Goal: Information Seeking & Learning: Learn about a topic

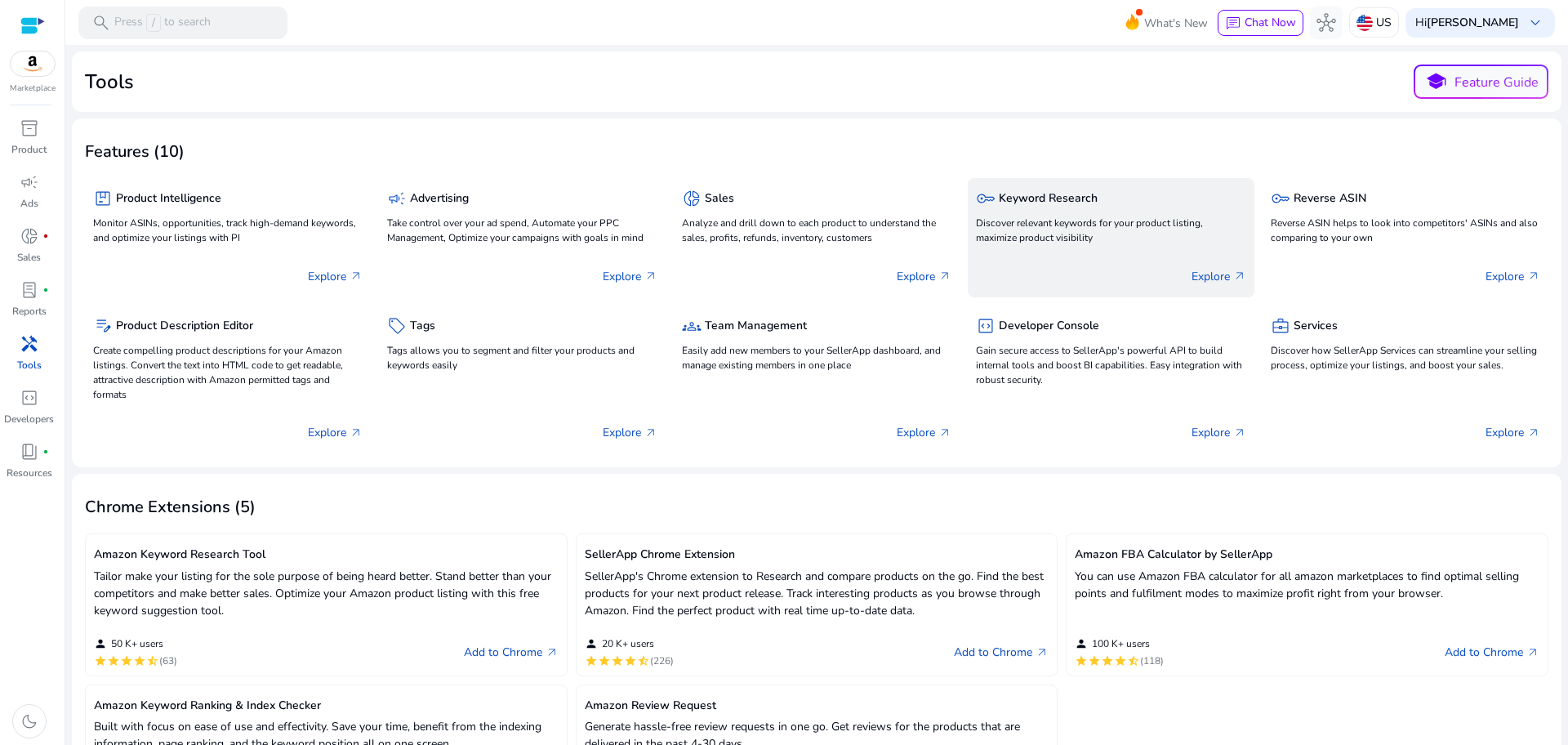
click at [1104, 214] on div "key Keyword Research Discover relevant keywords for your product listing, maxim…" at bounding box center [1111, 217] width 270 height 62
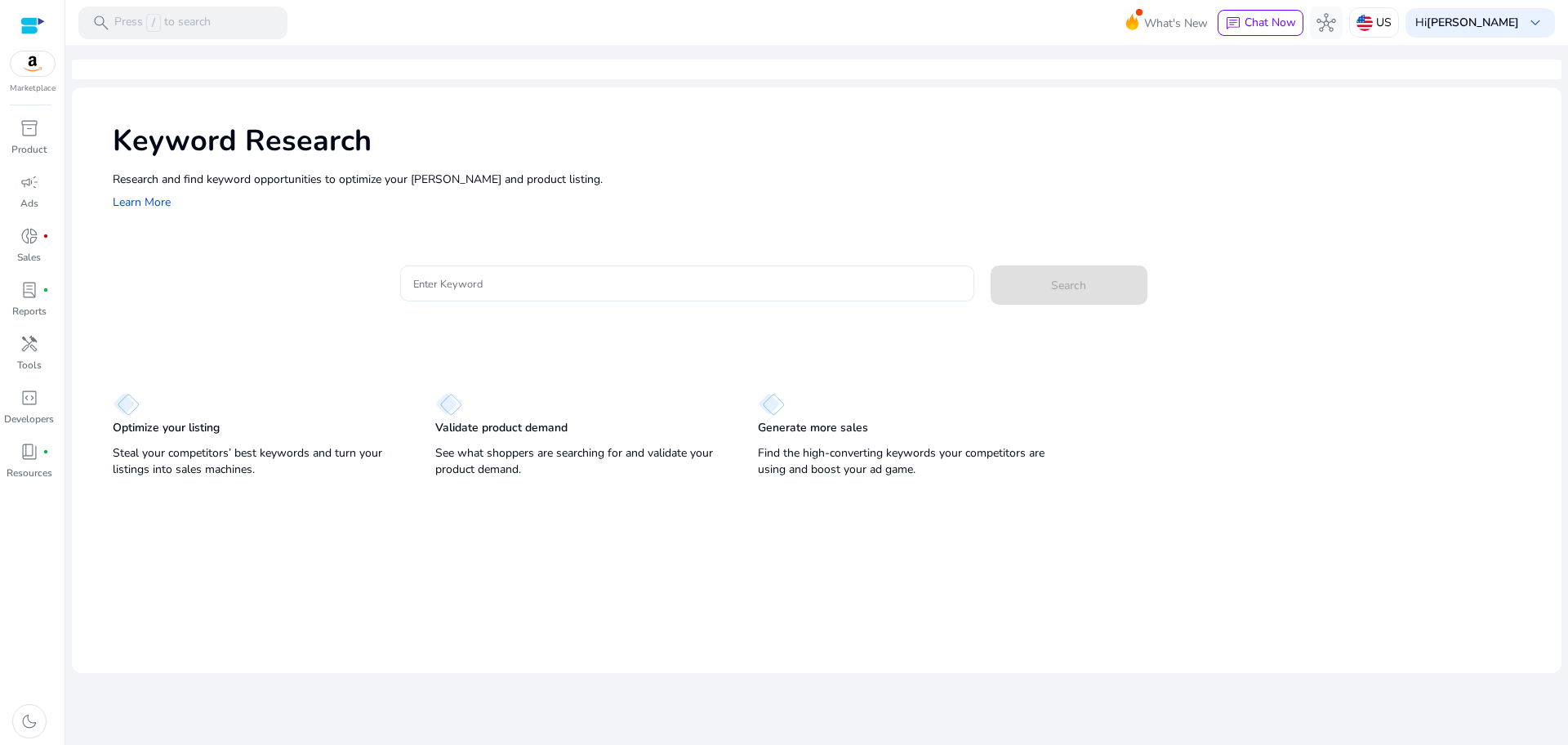
click at [758, 271] on div at bounding box center [687, 283] width 548 height 36
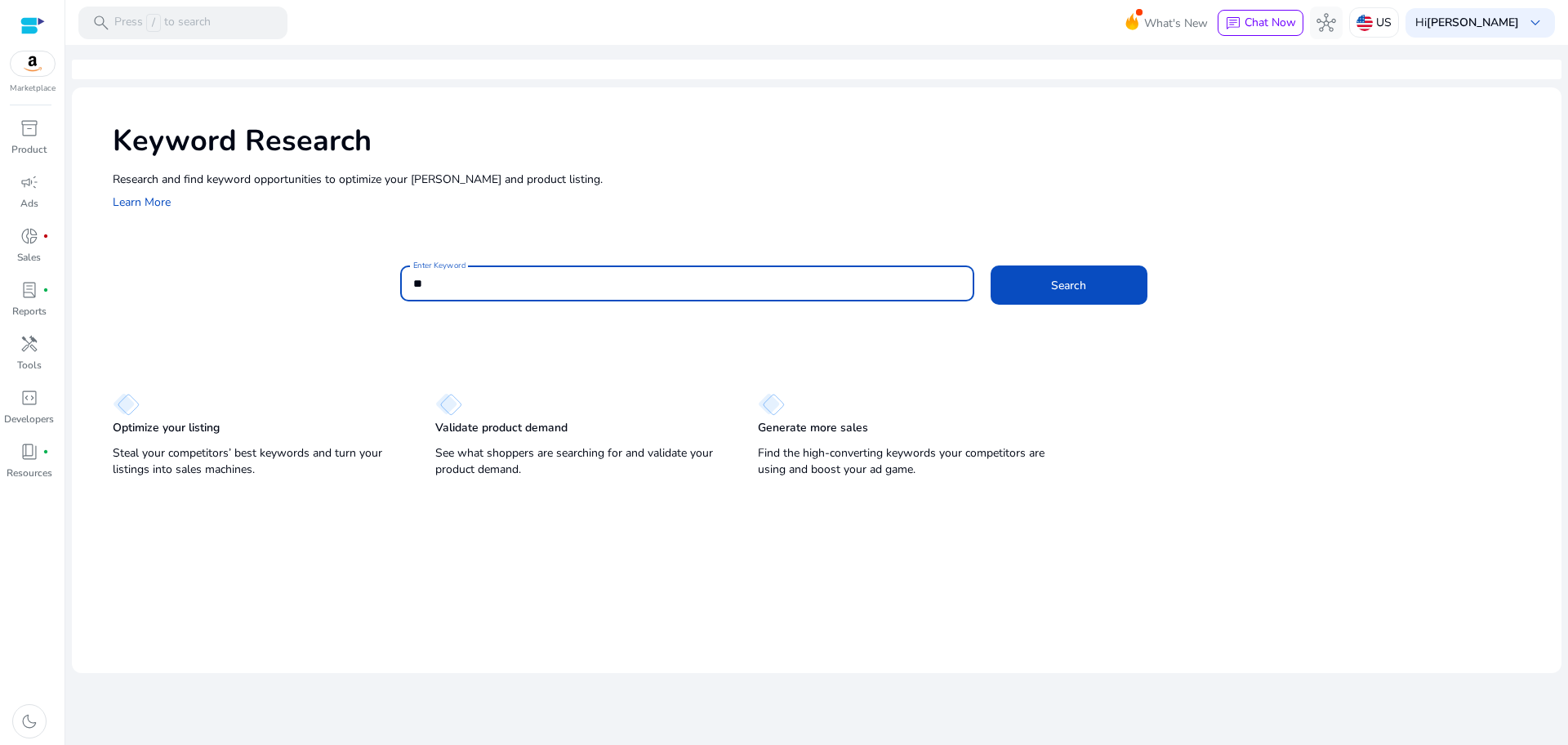
type input "*"
type input "*******"
click at [990, 265] on button "Search" at bounding box center [1068, 285] width 156 height 40
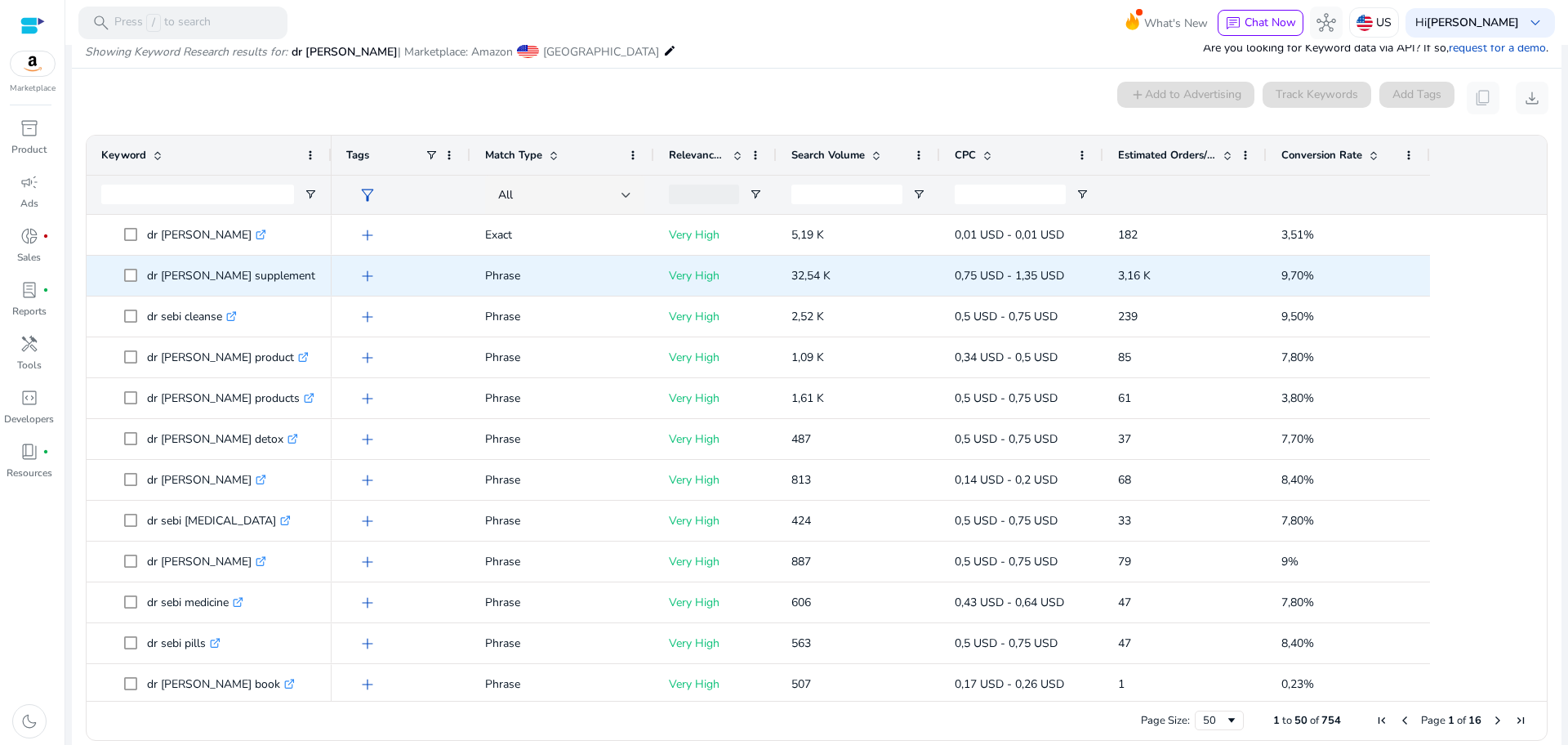
scroll to position [174, 0]
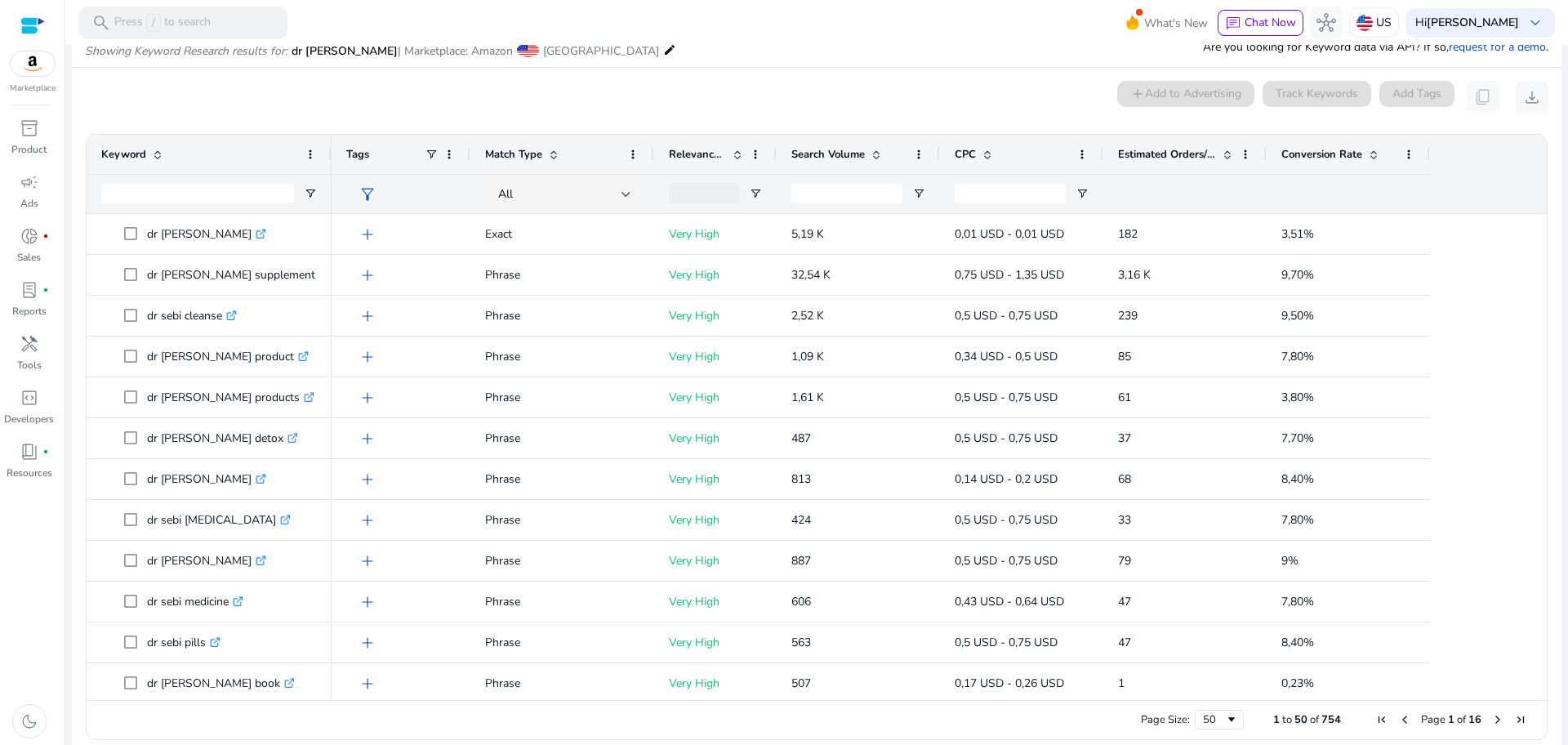
click at [477, 49] on p "Showing Keyword Research results for: dr [PERSON_NAME] | Marketplace: Amazon [G…" at bounding box center [381, 49] width 591 height 22
click at [663, 50] on mat-icon "edit" at bounding box center [669, 50] width 13 height 20
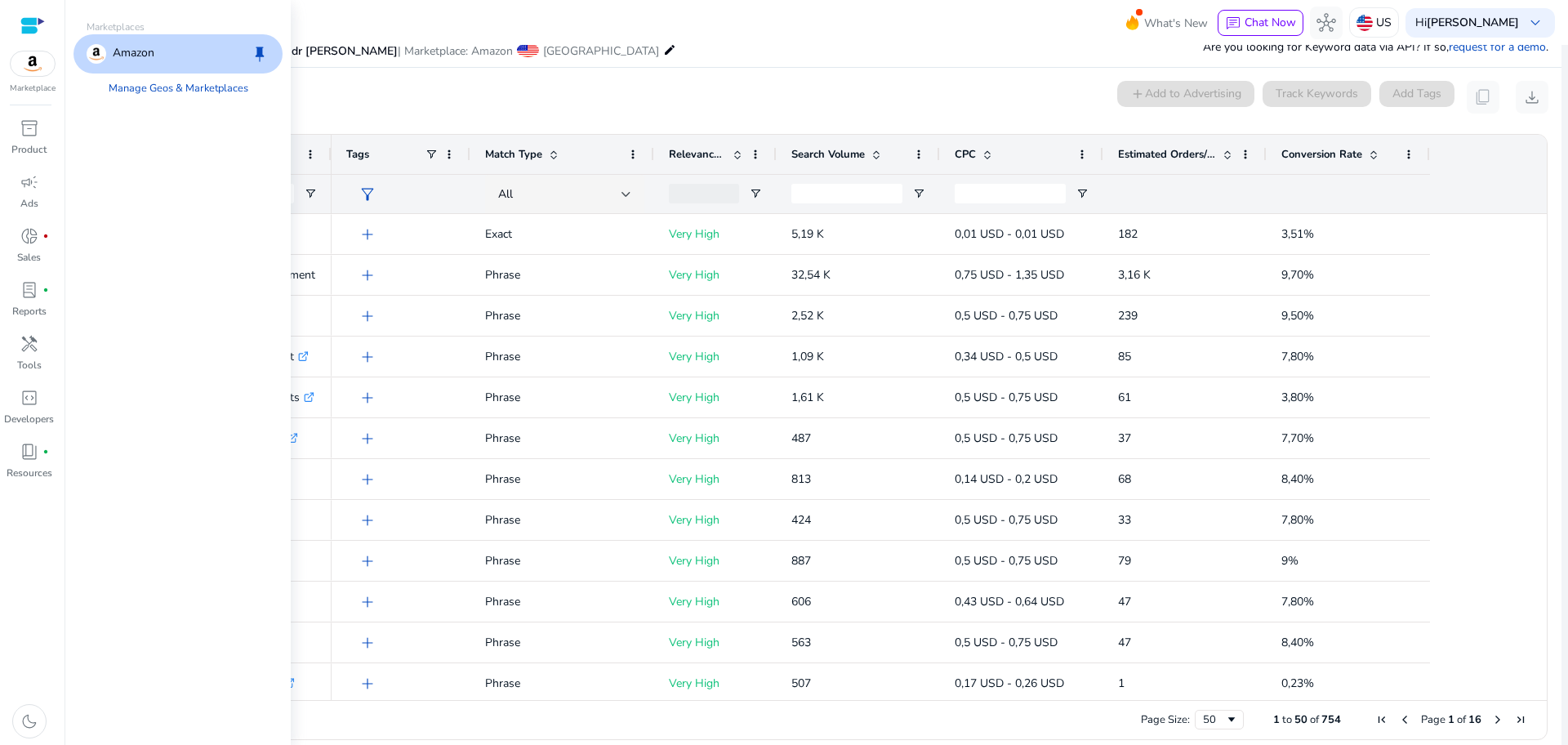
click at [663, 50] on mat-icon "edit" at bounding box center [669, 50] width 13 height 20
click at [684, 32] on mat-toolbar "search Press / to search What's New chat Chat Now hub US Hi [PERSON_NAME] keybo…" at bounding box center [817, 22] width 1502 height 45
click at [532, 102] on div "0 keyword(s) selected add Add to Advertising Track Keywords Add Tags content_co…" at bounding box center [817, 97] width 1463 height 32
click at [31, 76] on div "Marketplace" at bounding box center [32, 47] width 65 height 94
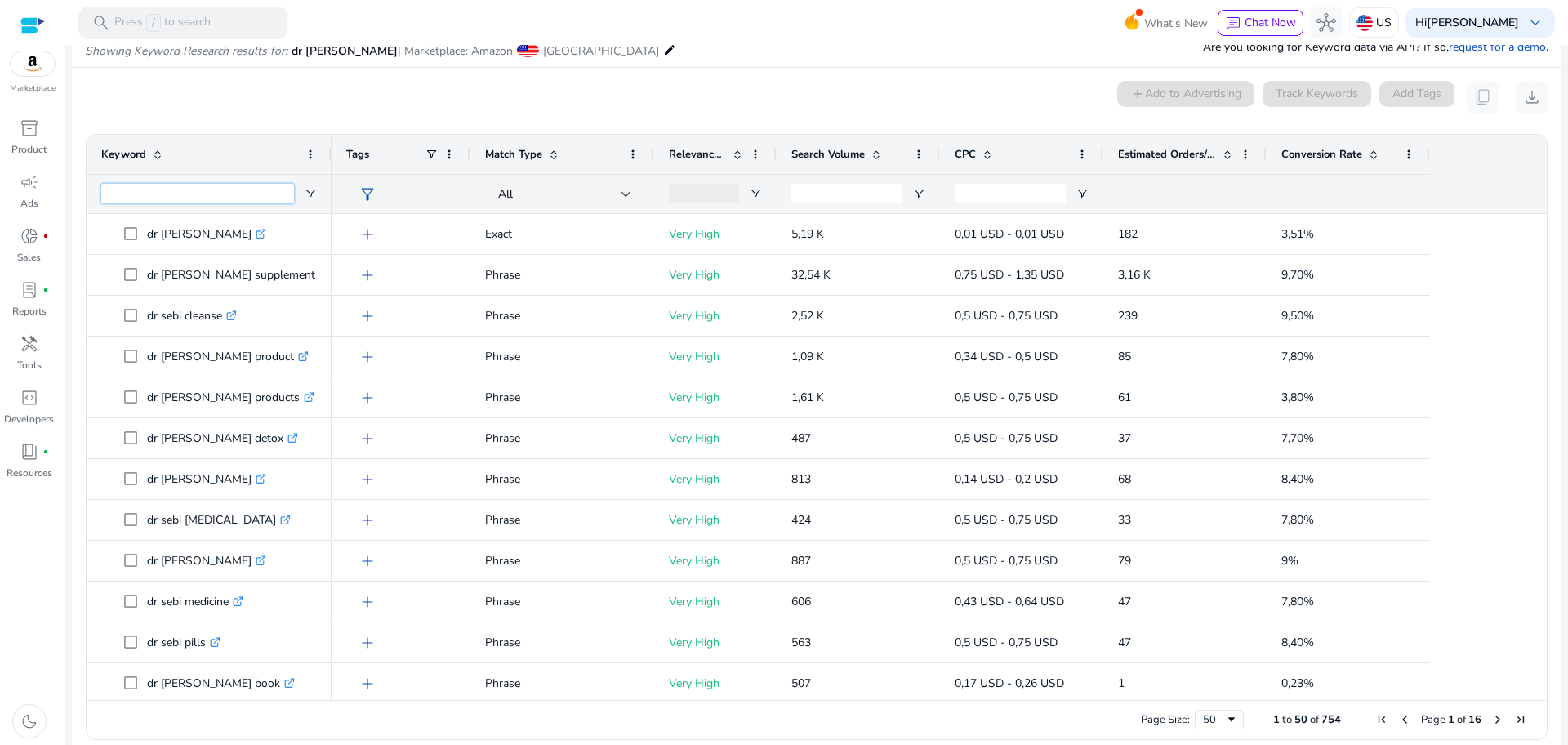
click at [215, 186] on input "Keyword Filter Input" at bounding box center [198, 193] width 192 height 20
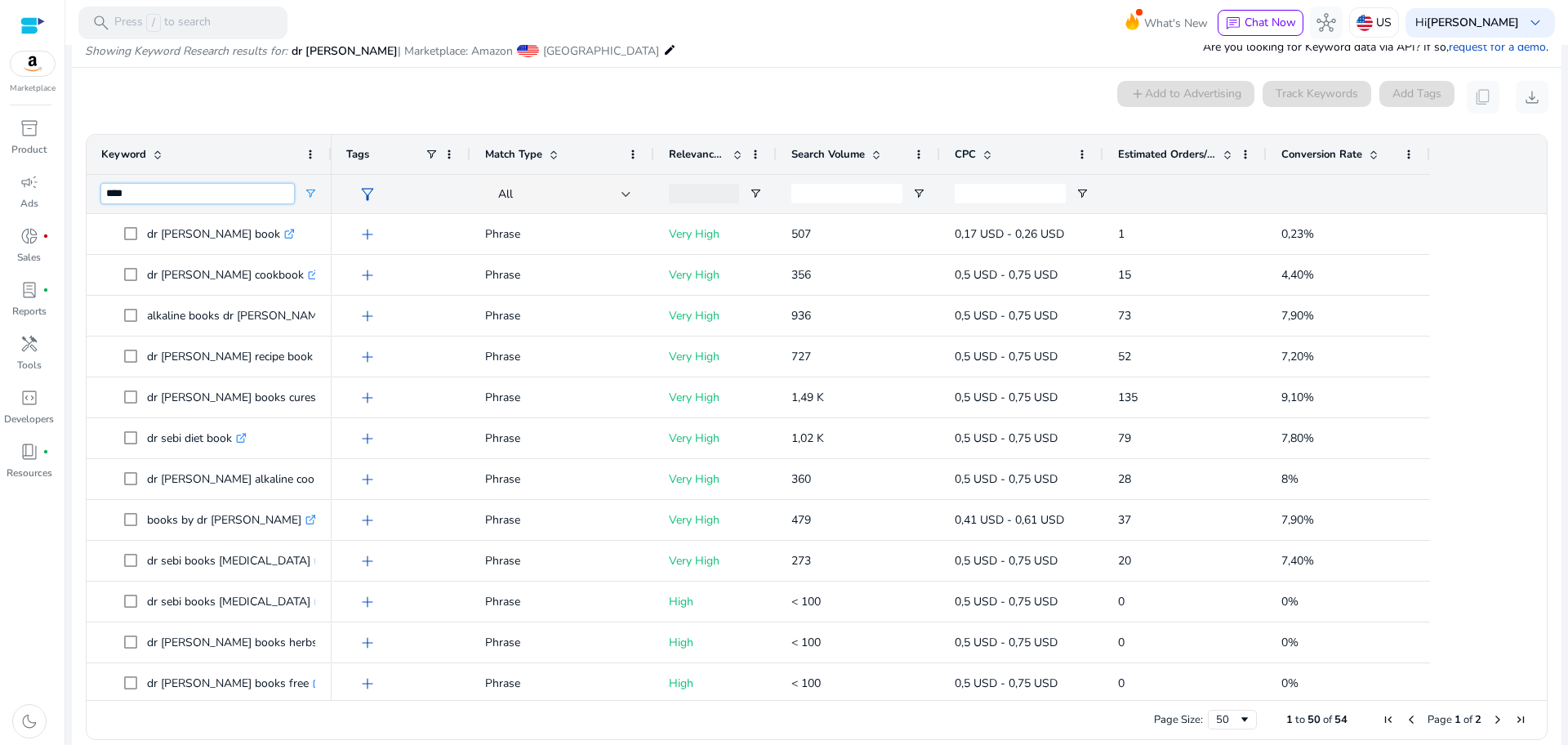
type input "****"
click at [1335, 156] on span "Conversion Rate" at bounding box center [1322, 155] width 81 height 14
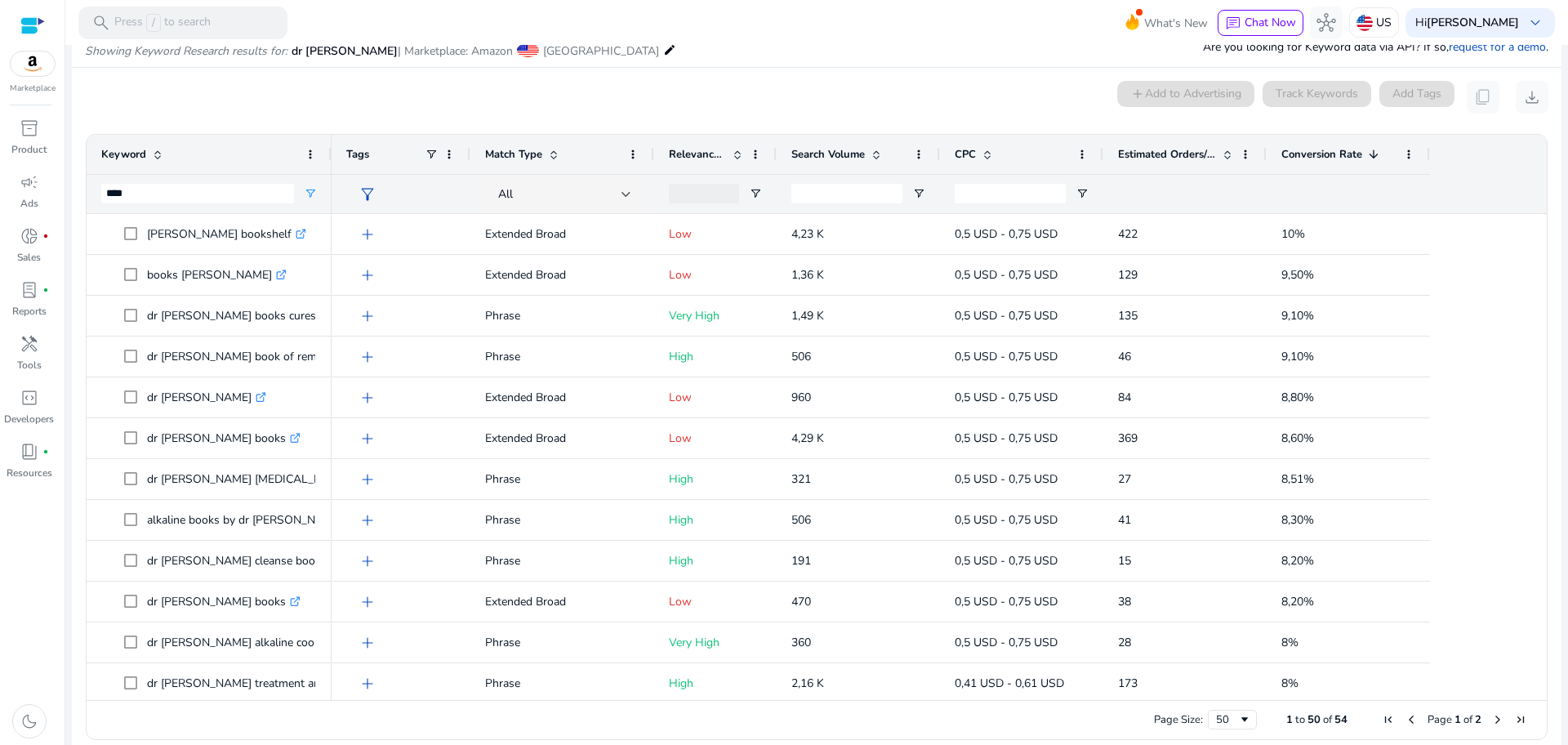
drag, startPoint x: 1528, startPoint y: 268, endPoint x: 1561, endPoint y: 321, distance: 62.4
click at [1561, 321] on mat-sidenav-content "search Press / to search What's New chat Chat Now hub US Hi [PERSON_NAME] keybo…" at bounding box center [817, 372] width 1502 height 745
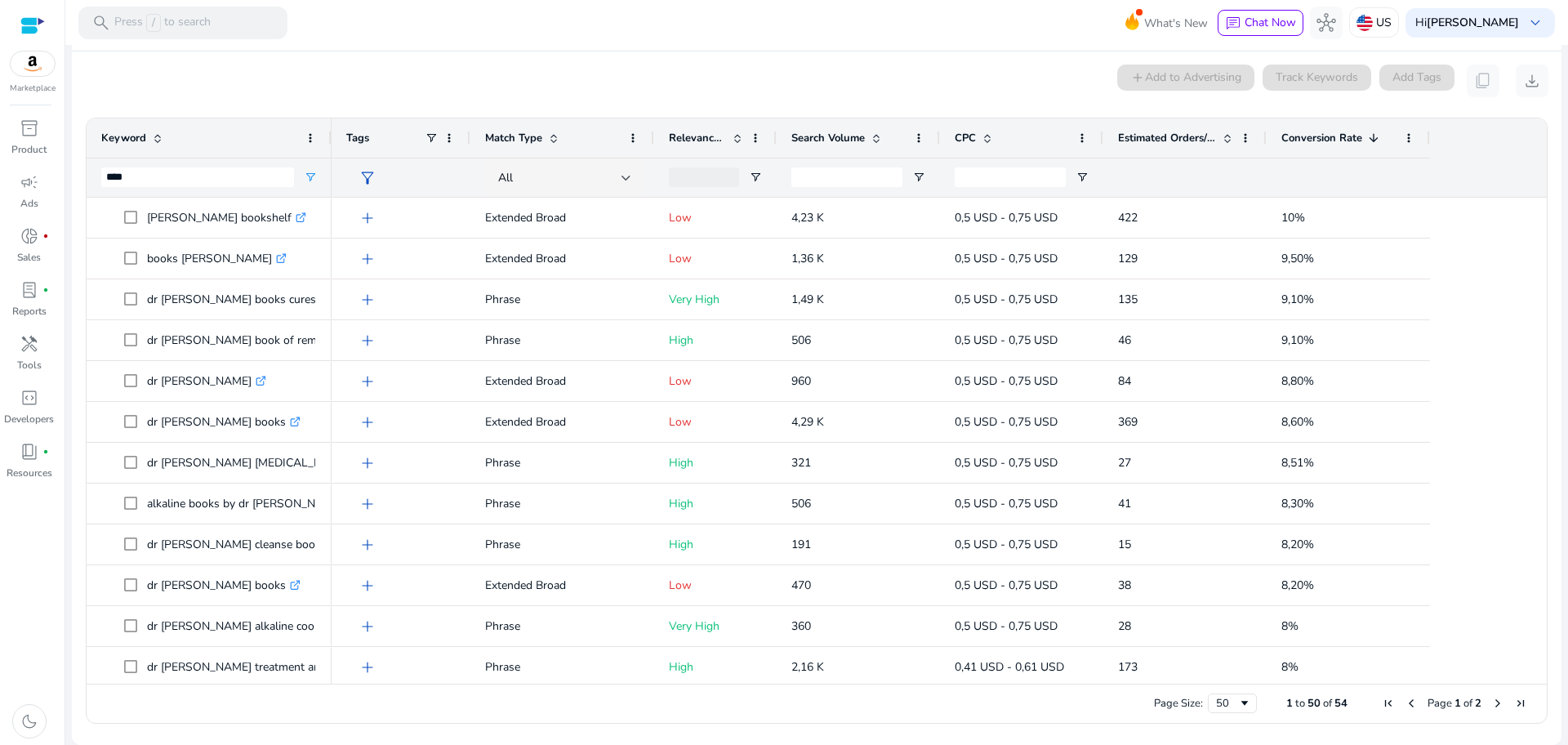
scroll to position [51, 0]
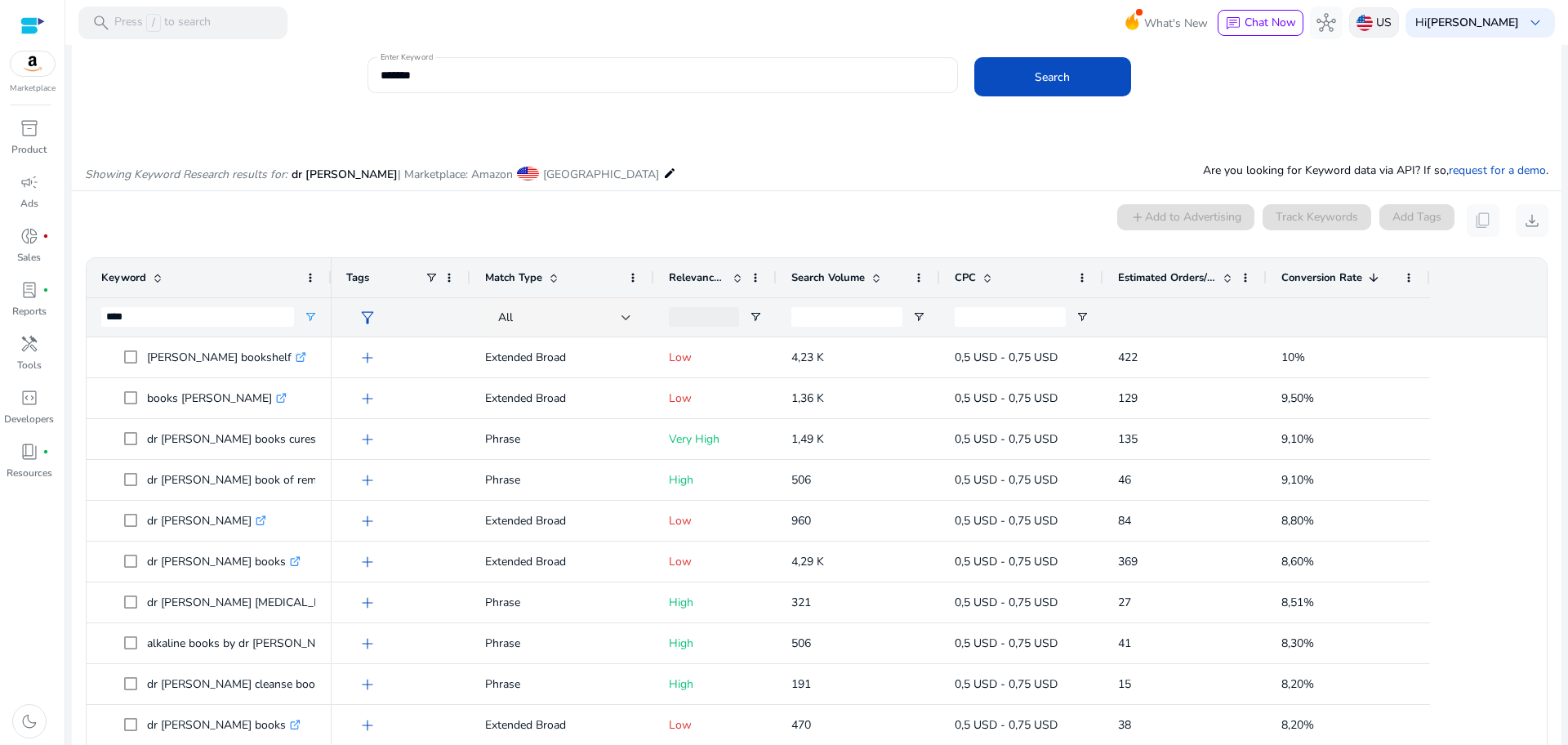
click at [1361, 17] on img at bounding box center [1364, 22] width 16 height 16
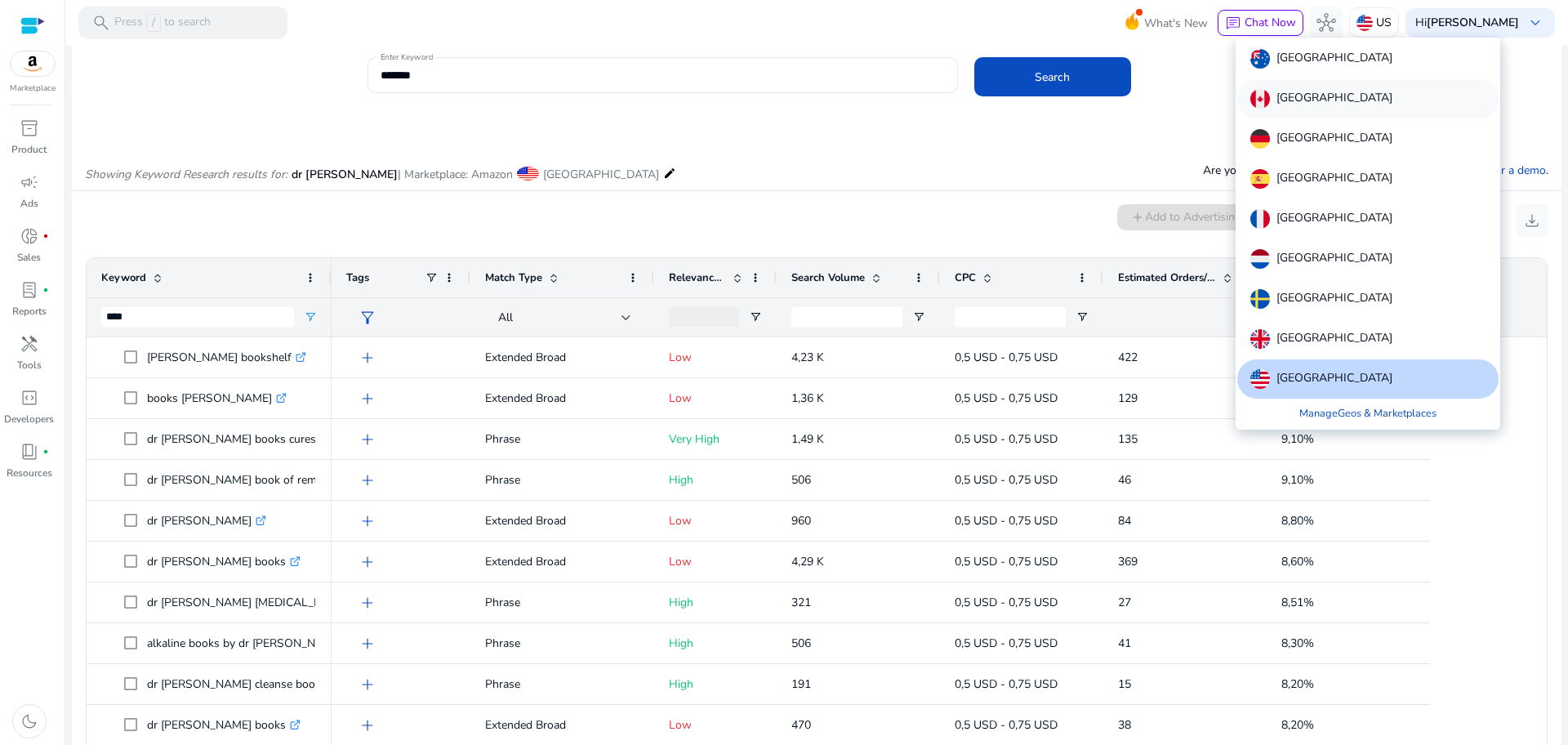
click at [1283, 115] on div "[GEOGRAPHIC_DATA]" at bounding box center [1368, 99] width 261 height 40
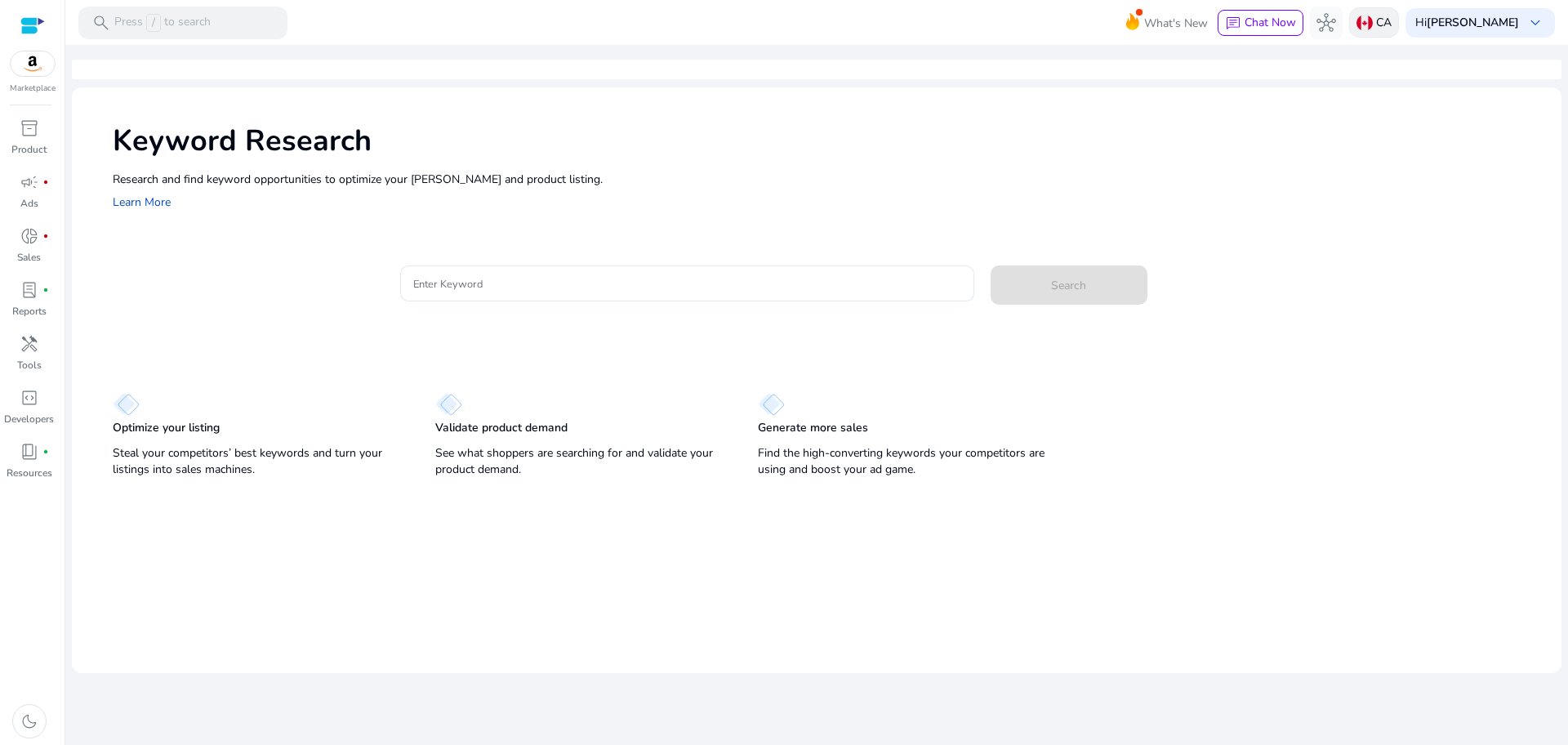
click at [1364, 30] on img at bounding box center [1364, 22] width 16 height 16
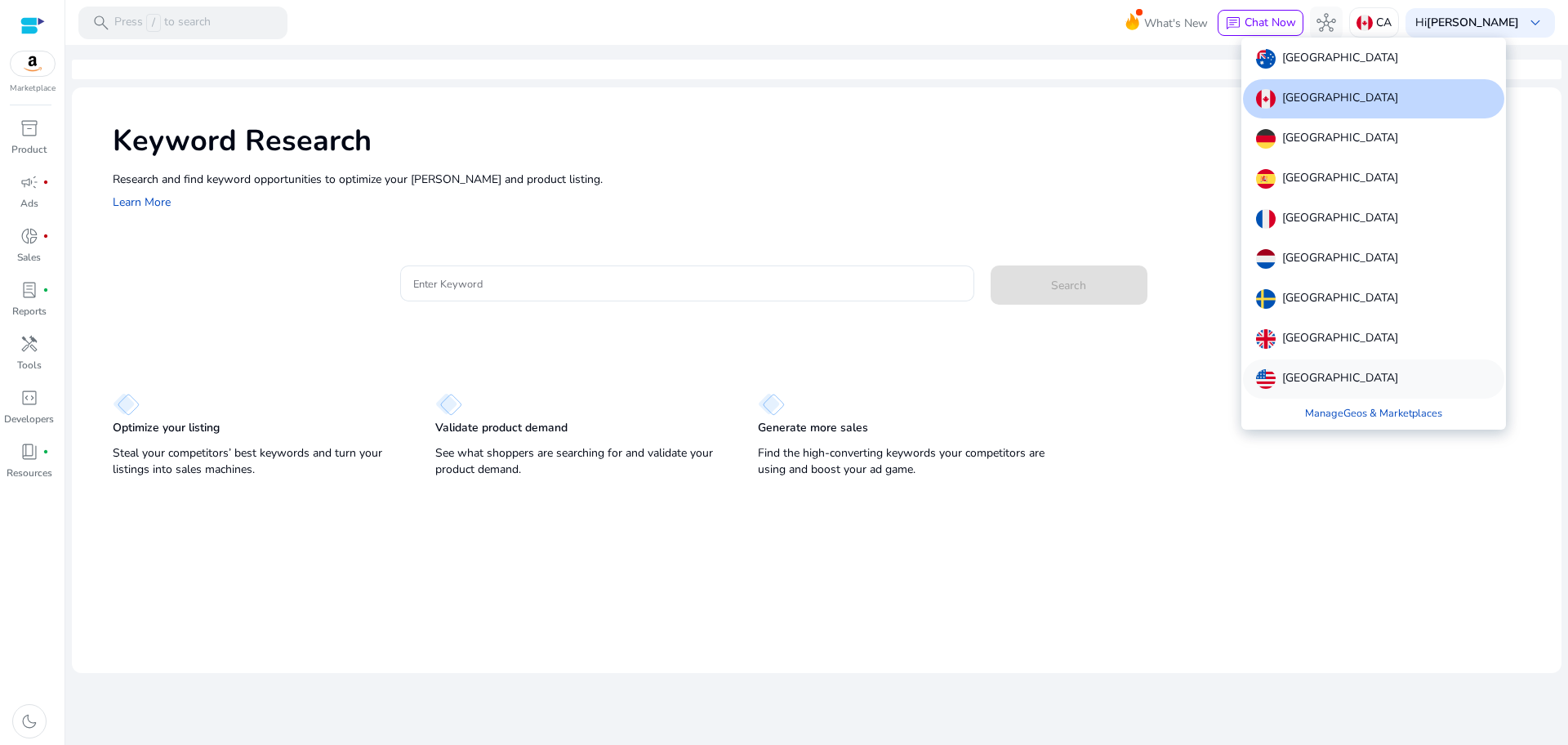
click at [1332, 379] on p "[GEOGRAPHIC_DATA]" at bounding box center [1340, 379] width 116 height 20
